Goal: Information Seeking & Learning: Learn about a topic

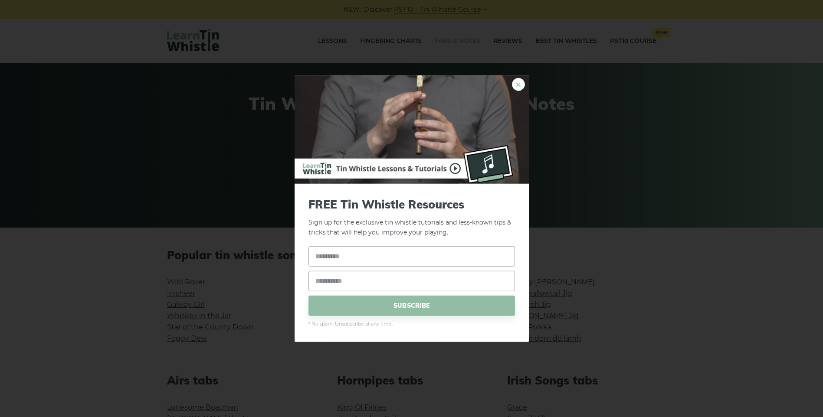
click at [514, 85] on link "×" at bounding box center [518, 84] width 13 height 13
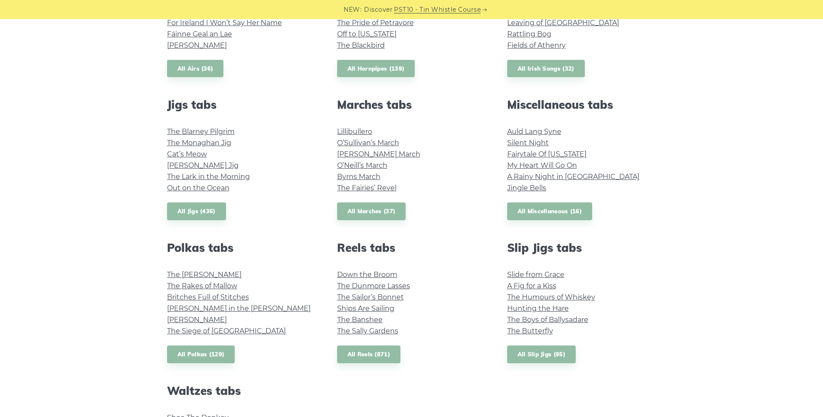
scroll to position [434, 0]
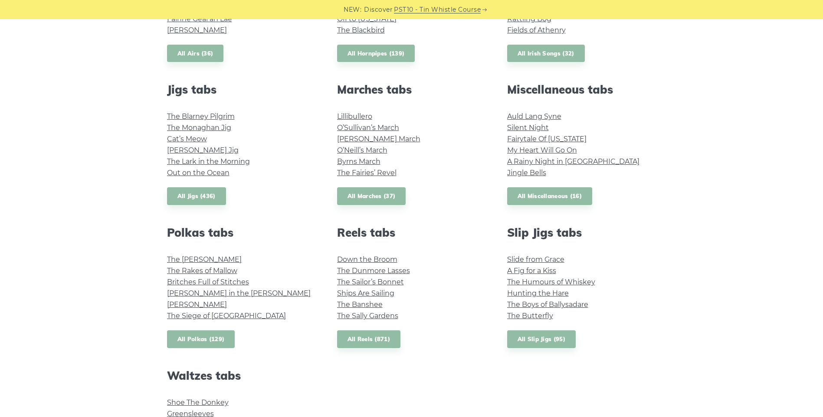
click at [188, 339] on link "All Polkas (129)" at bounding box center [201, 340] width 68 height 18
click at [376, 198] on link "All Marches (37)" at bounding box center [371, 196] width 69 height 18
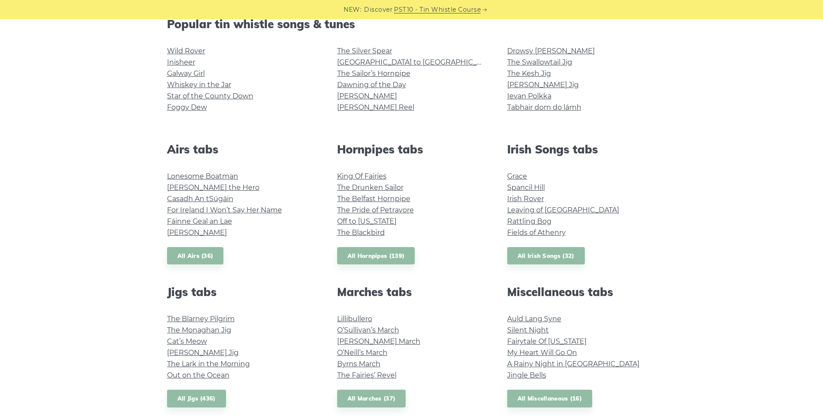
scroll to position [217, 0]
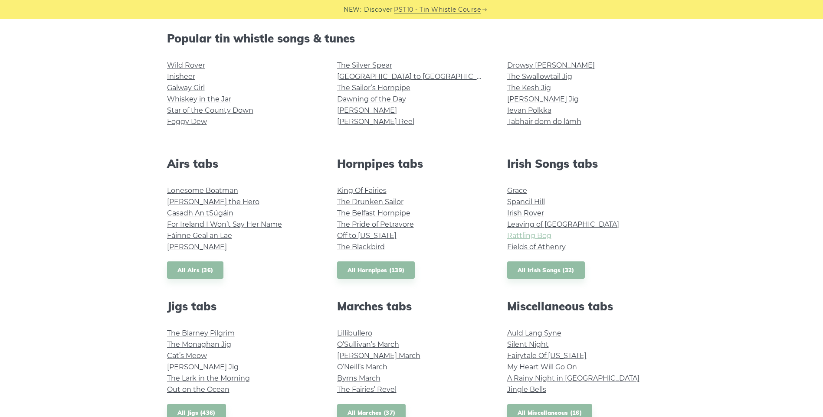
click at [534, 234] on link "Rattling Bog" at bounding box center [529, 236] width 44 height 8
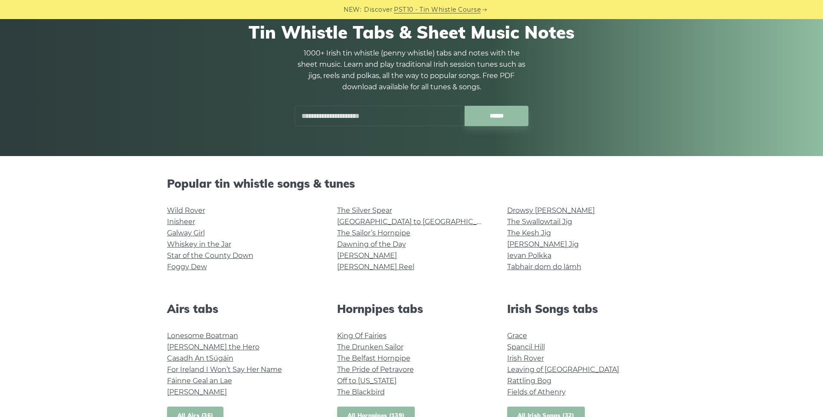
scroll to position [0, 0]
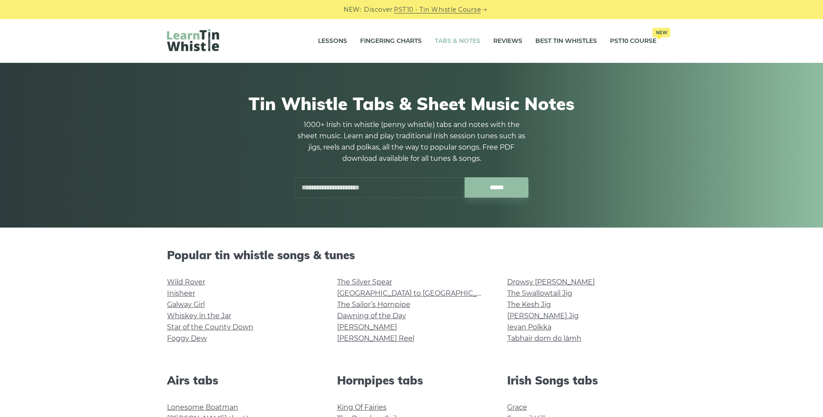
click at [394, 189] on input "text" at bounding box center [380, 187] width 170 height 20
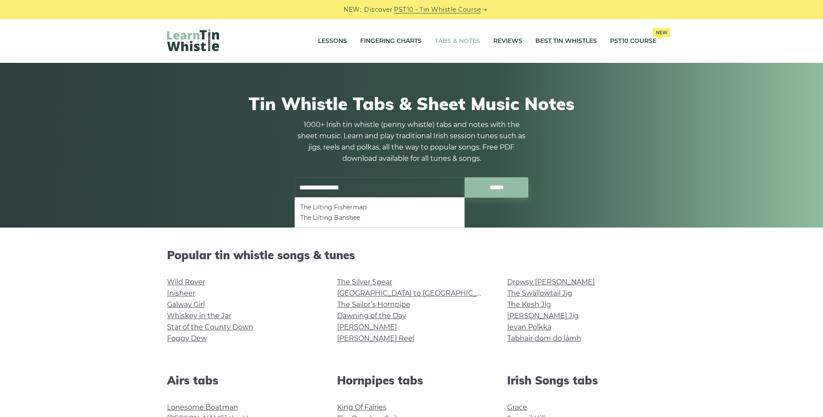
click at [465, 177] on input "******" at bounding box center [497, 187] width 64 height 20
click at [342, 207] on li "The Lilting Banshee" at bounding box center [379, 208] width 159 height 10
type input "**********"
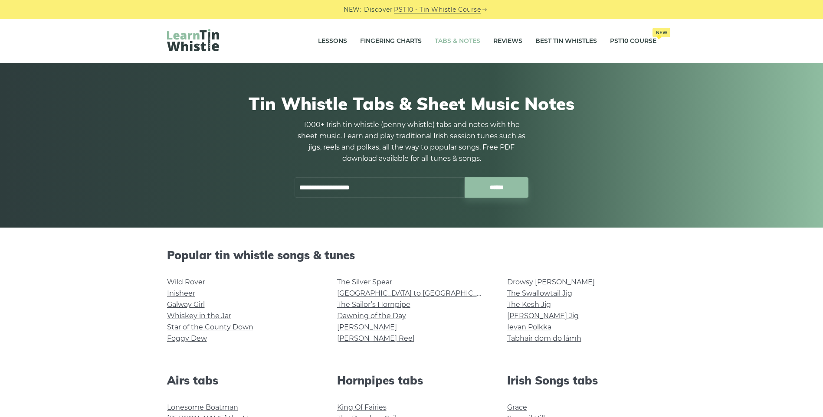
click at [732, 136] on div "**********" at bounding box center [411, 145] width 823 height 165
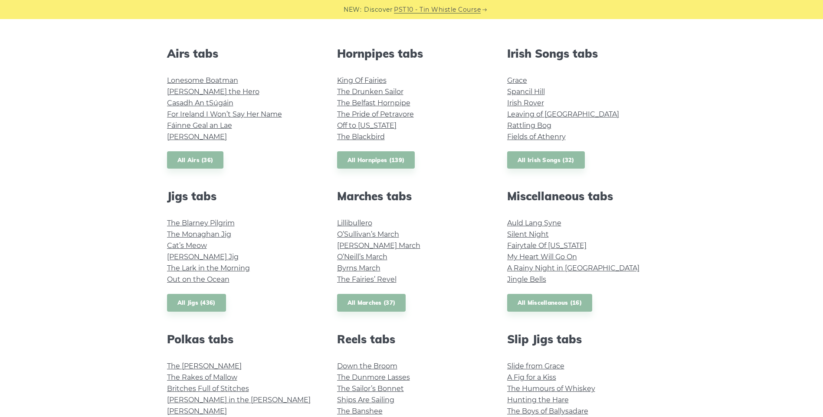
scroll to position [304, 0]
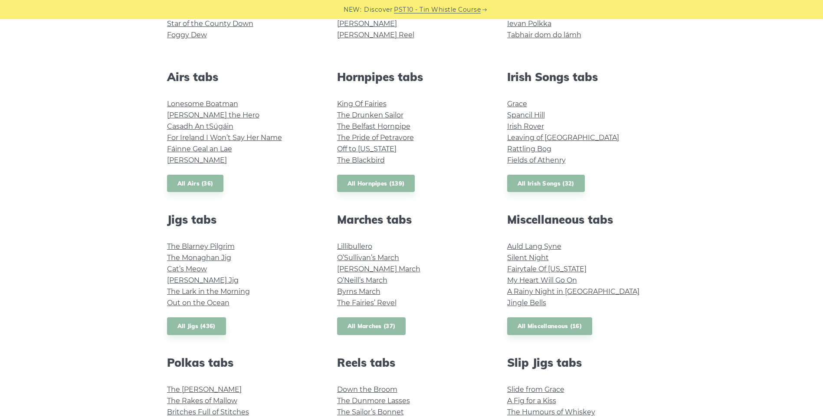
click at [383, 329] on link "All Marches (37)" at bounding box center [371, 327] width 69 height 18
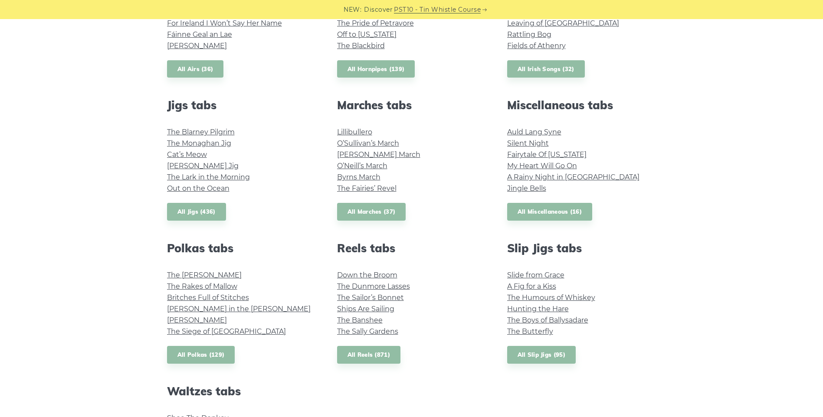
scroll to position [434, 0]
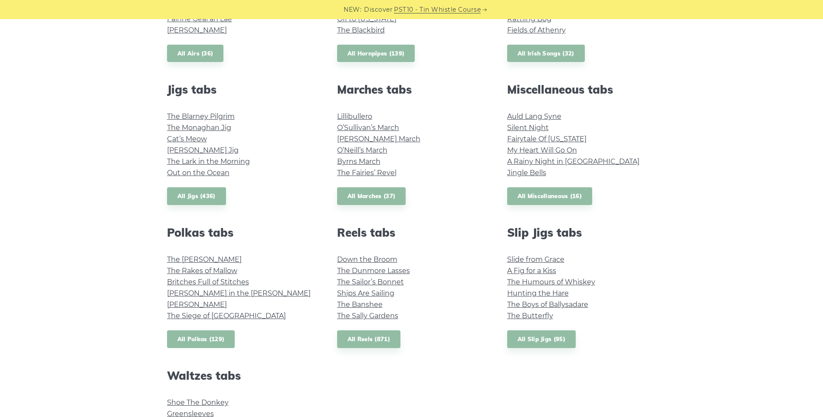
click at [194, 341] on link "All Polkas (129)" at bounding box center [201, 340] width 68 height 18
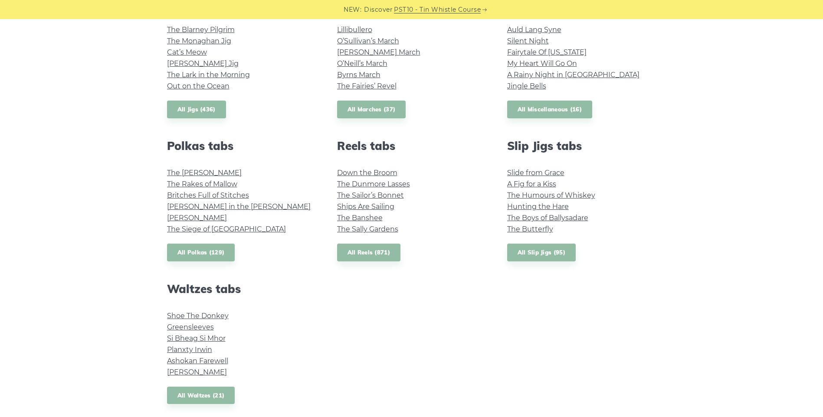
scroll to position [564, 0]
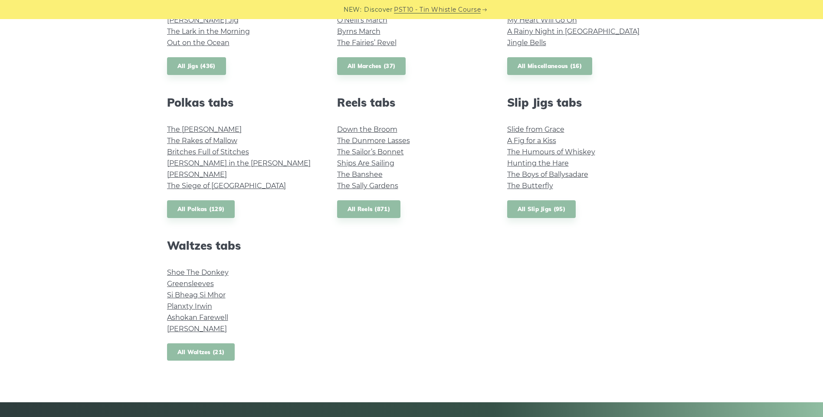
click at [224, 351] on link "All Waltzes (21)" at bounding box center [201, 353] width 68 height 18
click at [205, 177] on link "John Ryan’s" at bounding box center [197, 174] width 60 height 8
click at [203, 142] on link "The Rakes of Mallow" at bounding box center [202, 141] width 70 height 8
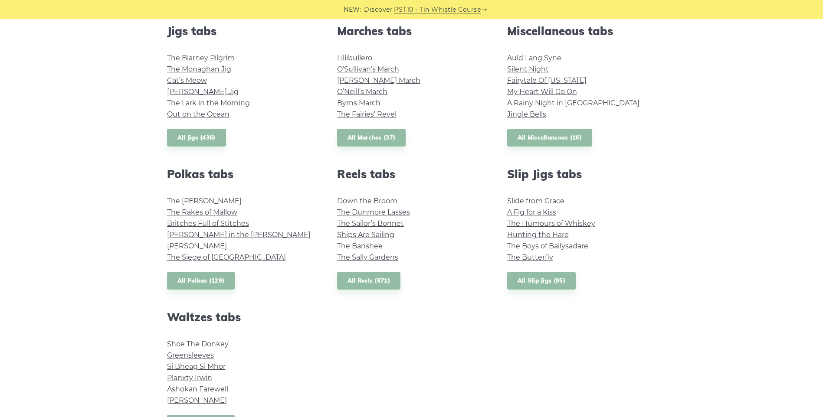
scroll to position [477, 0]
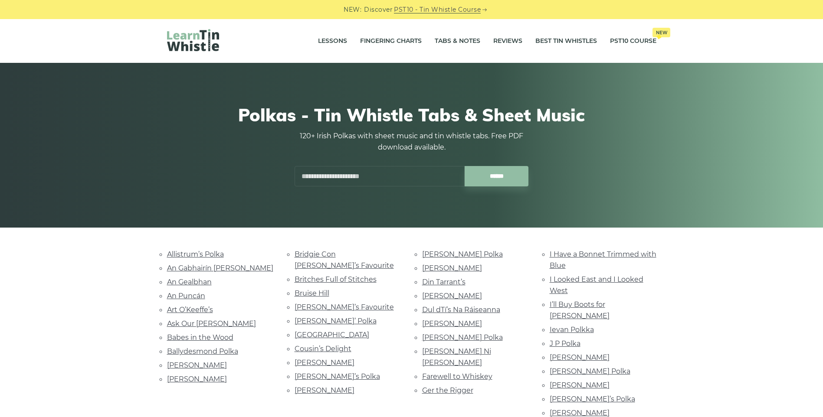
scroll to position [87, 0]
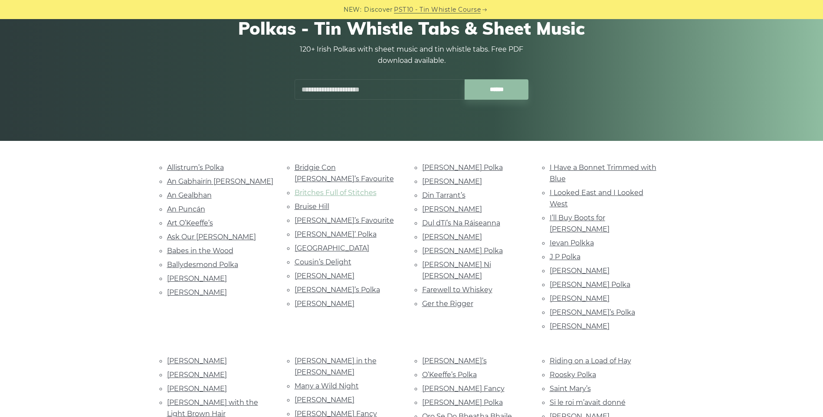
click at [316, 189] on link "Britches Full of Stitches" at bounding box center [336, 193] width 82 height 8
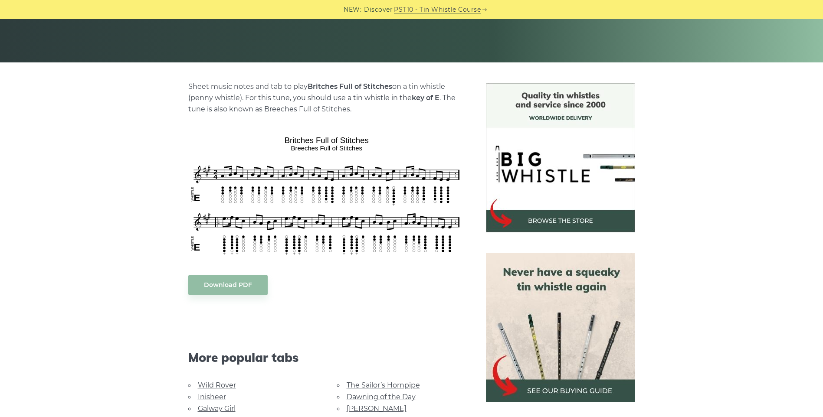
scroll to position [174, 0]
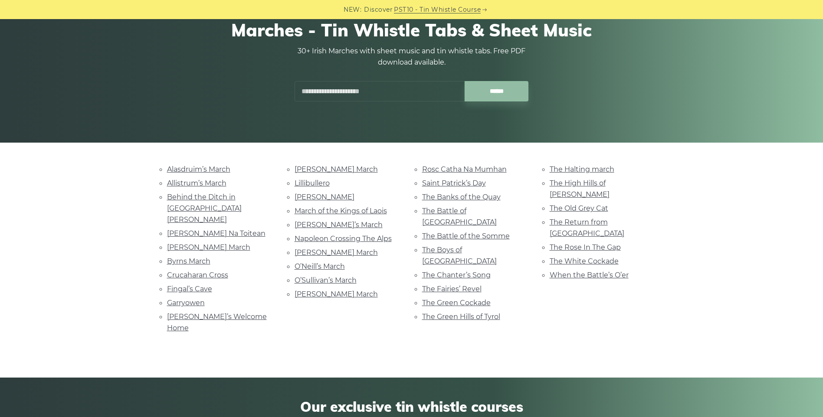
scroll to position [87, 0]
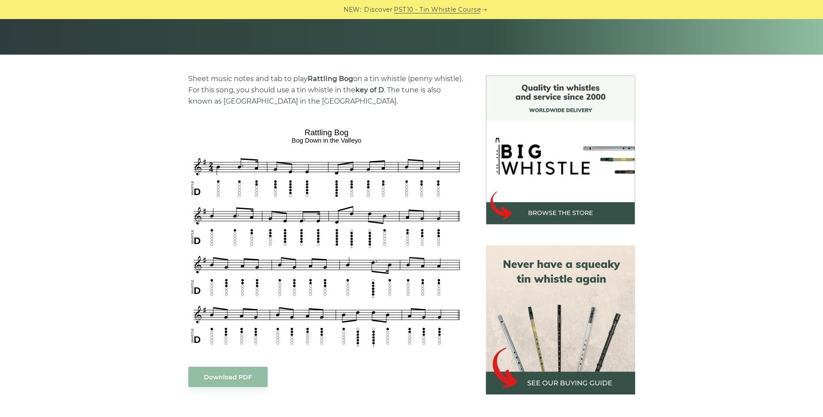
scroll to position [174, 0]
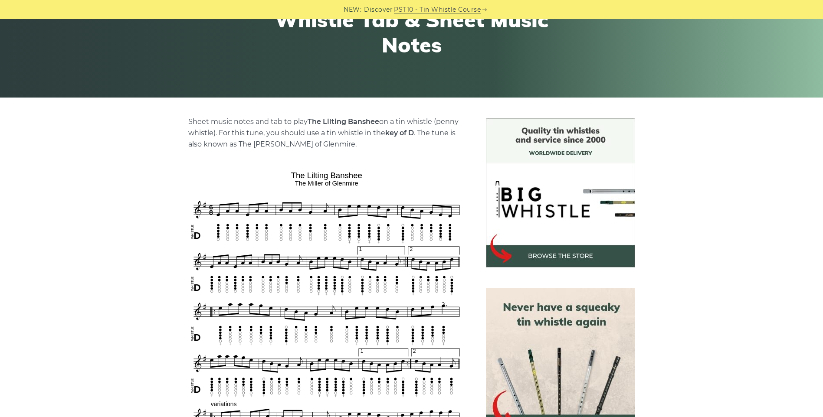
scroll to position [174, 0]
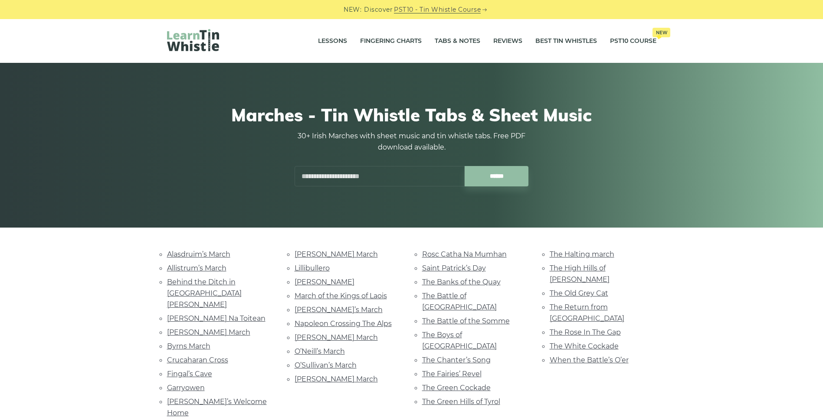
scroll to position [43, 0]
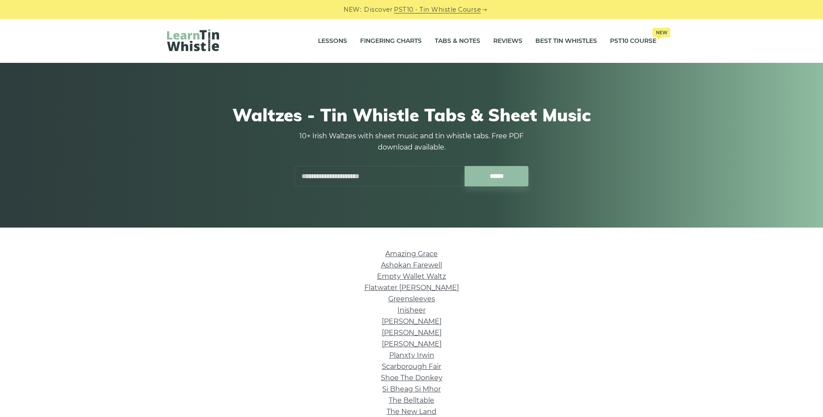
scroll to position [130, 0]
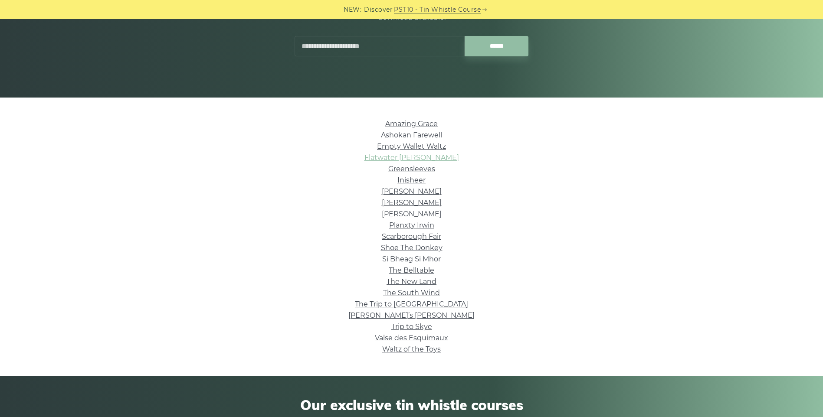
click at [420, 155] on link "Flatwater [PERSON_NAME]" at bounding box center [411, 158] width 95 height 8
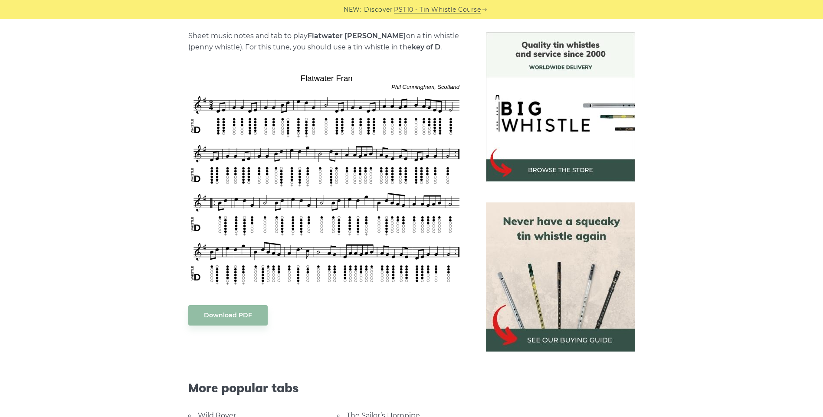
scroll to position [217, 0]
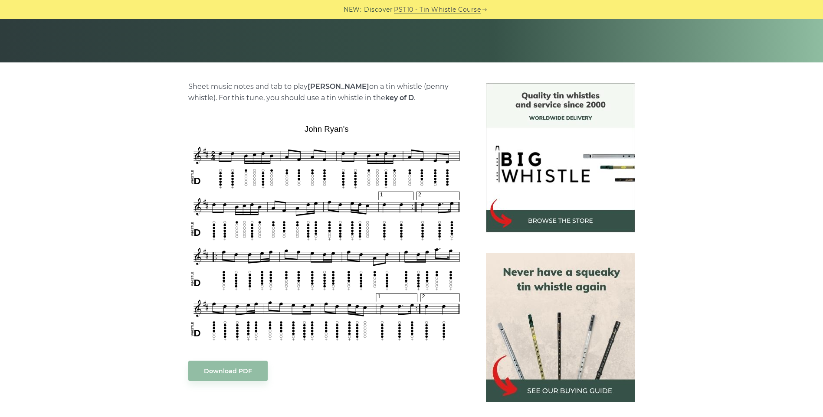
scroll to position [174, 0]
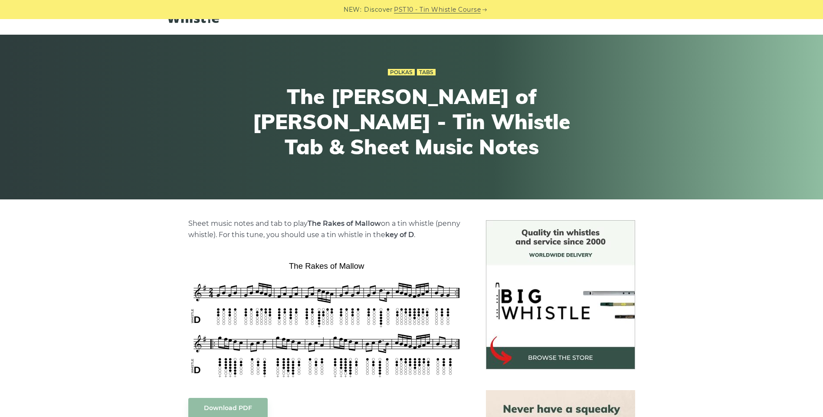
scroll to position [43, 0]
